Goal: Task Accomplishment & Management: Use online tool/utility

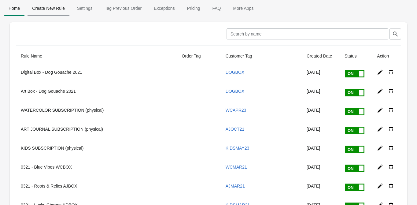
click at [60, 12] on span "Create New Rule" at bounding box center [48, 8] width 43 height 11
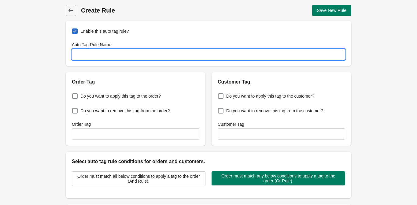
click at [98, 52] on input "Auto Tag Rule Name" at bounding box center [208, 54] width 273 height 11
type input "WCOCT25"
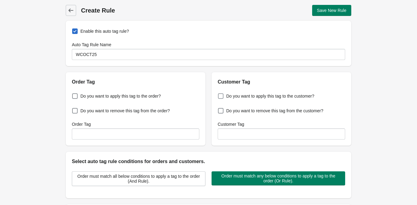
click at [220, 95] on span at bounding box center [221, 96] width 6 height 6
click at [220, 94] on input "Do you want to apply this tag to the customer?" at bounding box center [219, 94] width 0 height 0
checkbox input "true"
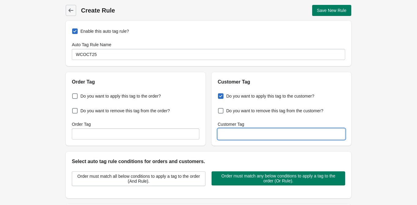
click at [235, 132] on input "Customer Tag" at bounding box center [282, 133] width 128 height 11
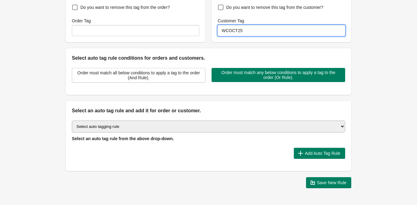
scroll to position [107, 0]
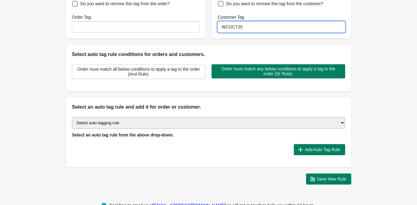
type input "WCOCT25"
click at [276, 119] on select "Select auto tagging rule Tag by order amount Tag based on the order count (Volu…" at bounding box center [208, 123] width 273 height 12
select select "23"
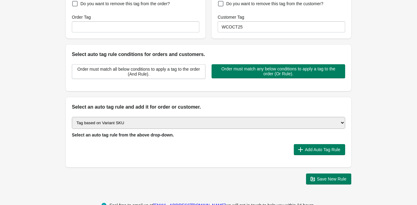
click at [72, 117] on select "Select auto tagging rule Tag by order amount Tag based on the order count (Volu…" at bounding box center [208, 123] width 273 height 12
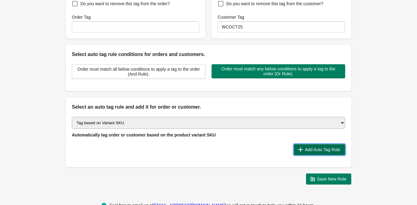
click at [317, 150] on span "Add Auto Tag Rule" at bounding box center [322, 149] width 35 height 5
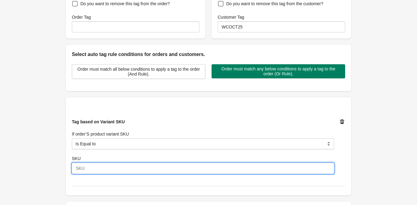
click at [123, 168] on input "SKU" at bounding box center [203, 168] width 262 height 11
click at [94, 169] on input "DGSUB0225" at bounding box center [203, 168] width 262 height 11
type input "DGSUB1025"
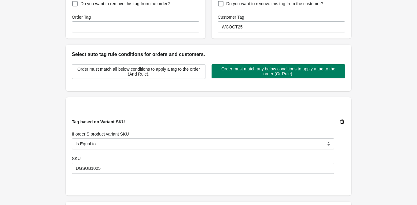
click at [145, 182] on div "Tag based on Variant SKU If order’S product variant SKU Is Equal to Contain Is …" at bounding box center [208, 146] width 273 height 80
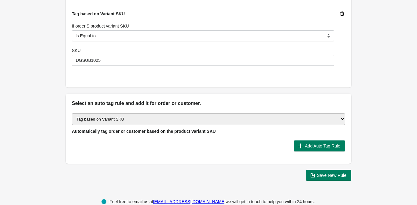
scroll to position [228, 0]
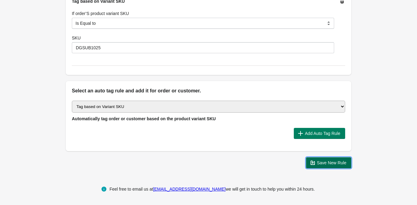
click at [329, 163] on span "Save New Rule" at bounding box center [332, 162] width 30 height 5
